Goal: Register for event/course

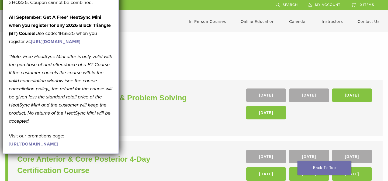
click at [160, 4] on li at bounding box center [169, 5] width 196 height 10
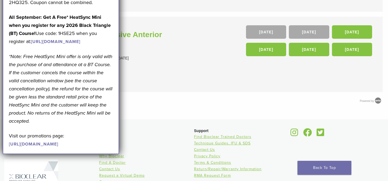
scroll to position [276, 0]
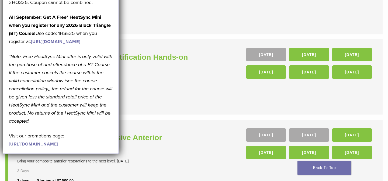
scroll to position [193, 0]
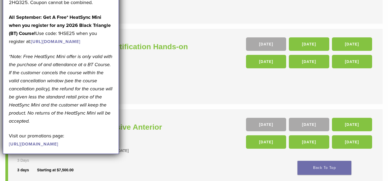
click at [196, 73] on li "In Person Black Triangle Certification Hands-on Course The Black Triangle Certi…" at bounding box center [193, 67] width 377 height 76
click at [176, 41] on h3 "In Person Black Triangle Certification Hands-on Course" at bounding box center [106, 52] width 178 height 23
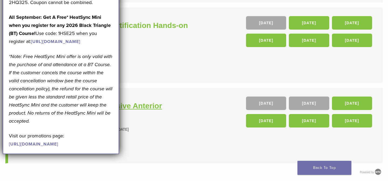
scroll to position [216, 0]
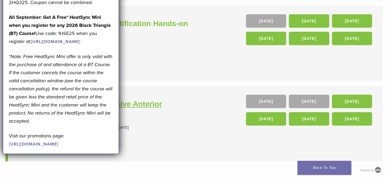
click at [148, 104] on h3 "Smile Design & Comprehensive Anterior Rejuvenation With Bioclear" at bounding box center [106, 110] width 178 height 23
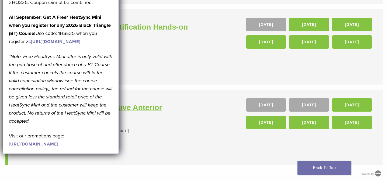
scroll to position [195, 0]
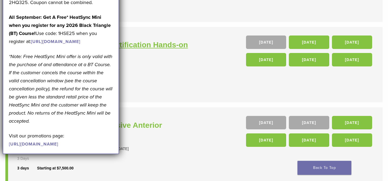
click at [166, 43] on h3 "In Person Black Triangle Certification Hands-on Course" at bounding box center [106, 50] width 178 height 23
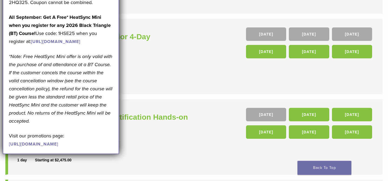
scroll to position [120, 0]
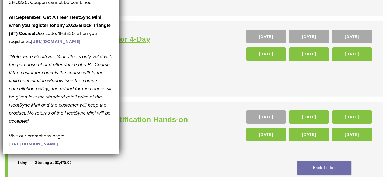
click at [132, 39] on h3 "Core Anterior & Core Posterior 4-Day Certification Course" at bounding box center [106, 45] width 178 height 23
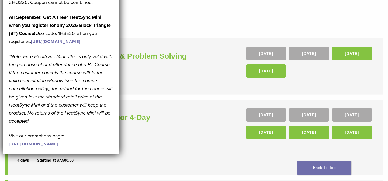
scroll to position [38, 0]
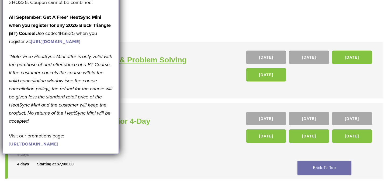
click at [171, 64] on h3 "Complex Case Management & Problem Solving With Bioclear" at bounding box center [106, 65] width 178 height 23
click at [41, 147] on link "https://pages.bioclearmatrix.com/Bioclear-Product-Promotion-Page" at bounding box center [33, 144] width 49 height 5
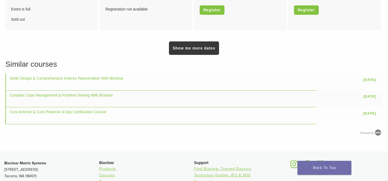
scroll to position [460, 0]
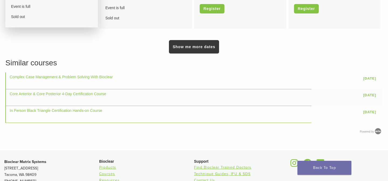
scroll to position [488, 0]
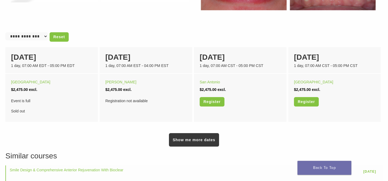
scroll to position [340, 0]
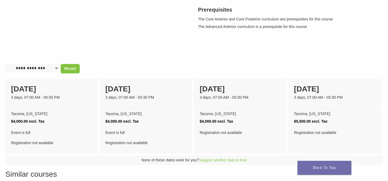
scroll to position [197, 0]
